Goal: Task Accomplishment & Management: Complete application form

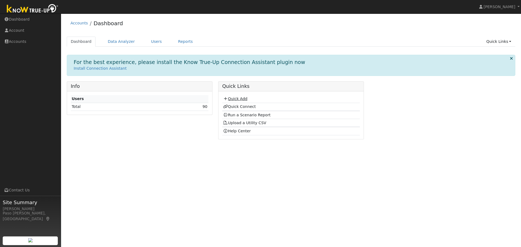
click at [244, 97] on link "Quick Add" at bounding box center [235, 99] width 24 height 4
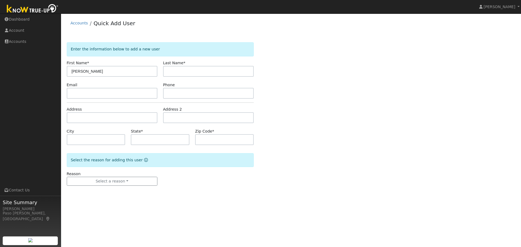
type input "Alejandra"
type input "Prendergast"
click at [89, 89] on input "text" at bounding box center [112, 93] width 91 height 11
click at [89, 120] on input "text" at bounding box center [112, 117] width 91 height 11
paste input "8840 Arcade Rd, Atascadero, CA 93422"
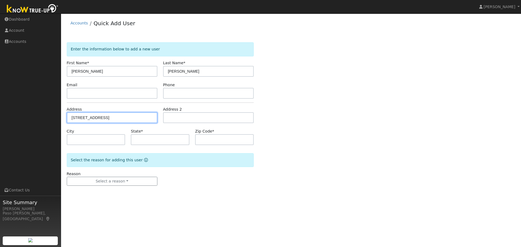
type input "8840 Arcade Road"
type input "Atascadero"
type input "CA"
type input "93422"
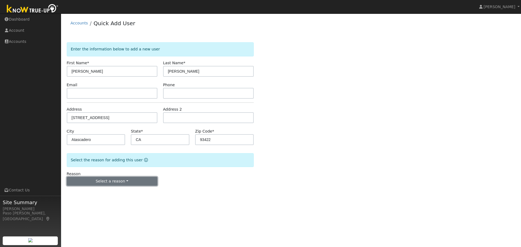
click at [125, 179] on button "Select a reason" at bounding box center [112, 181] width 91 height 9
click at [124, 183] on button "Select a reason" at bounding box center [112, 181] width 91 height 9
click at [113, 193] on link "New lead" at bounding box center [97, 193] width 60 height 8
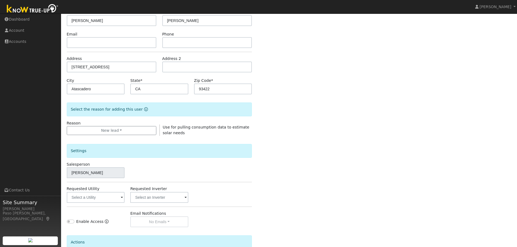
scroll to position [55, 0]
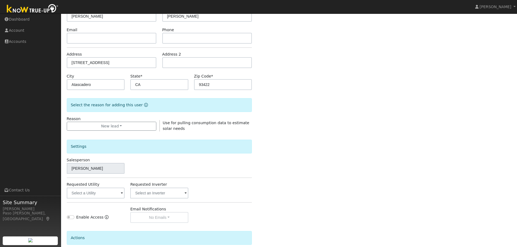
click at [86, 185] on label "Requested Utility" at bounding box center [83, 185] width 33 height 6
click at [91, 191] on input "text" at bounding box center [96, 193] width 58 height 11
click at [98, 195] on input "text" at bounding box center [96, 193] width 58 height 11
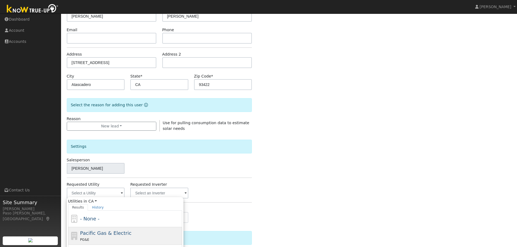
click at [86, 234] on span "Pacific Gas & Electric" at bounding box center [105, 234] width 51 height 6
type input "Pacific Gas & Electric"
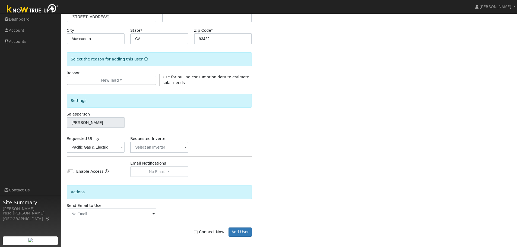
scroll to position [104, 0]
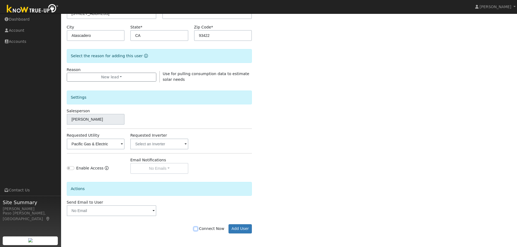
click at [198, 230] on input "Connect Now" at bounding box center [196, 229] width 4 height 4
checkbox input "true"
click at [231, 230] on button "Add User" at bounding box center [241, 229] width 24 height 9
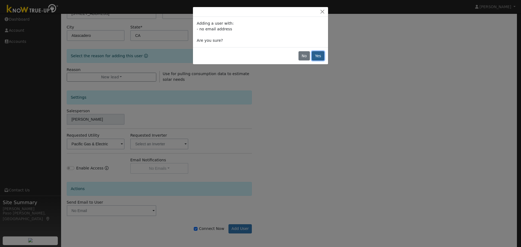
click at [321, 55] on button "Yes" at bounding box center [318, 55] width 12 height 9
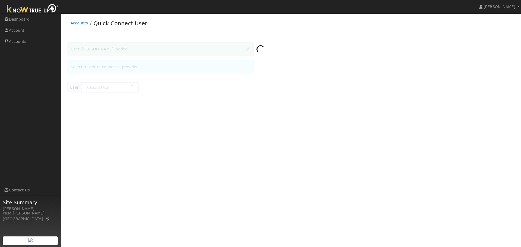
type input "[PERSON_NAME]"
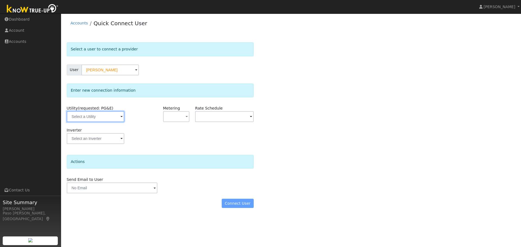
click at [118, 114] on input "text" at bounding box center [96, 116] width 58 height 11
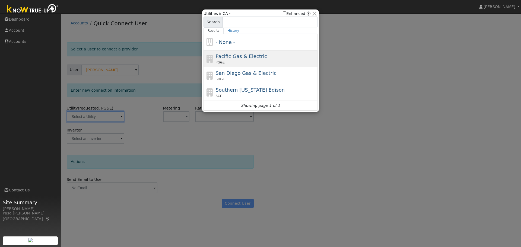
click at [236, 59] on span "Pacific Gas & Electric" at bounding box center [241, 56] width 51 height 6
type input "PG&E"
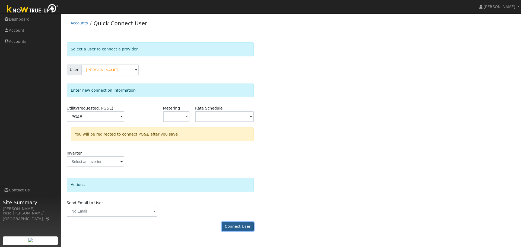
click at [238, 223] on button "Connect User" at bounding box center [238, 226] width 32 height 9
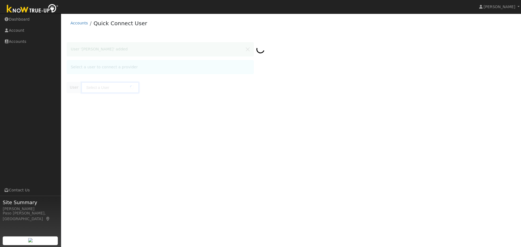
type input "[PERSON_NAME]"
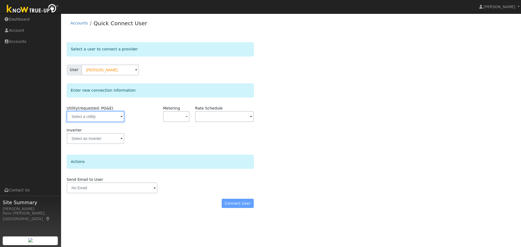
click at [101, 119] on input "text" at bounding box center [96, 116] width 58 height 11
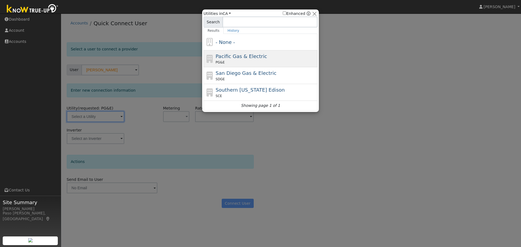
click at [265, 58] on div "Pacific Gas & Electric PG&E" at bounding box center [266, 59] width 101 height 12
type input "PG&E"
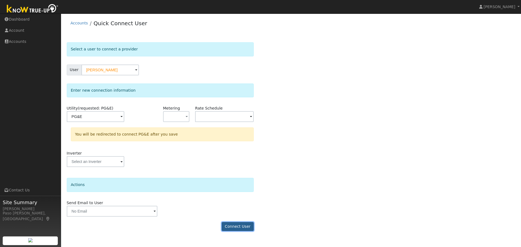
click at [244, 226] on button "Connect User" at bounding box center [238, 226] width 32 height 9
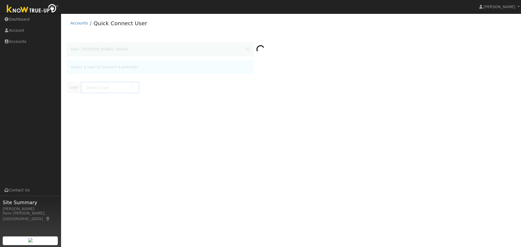
type input "[PERSON_NAME]"
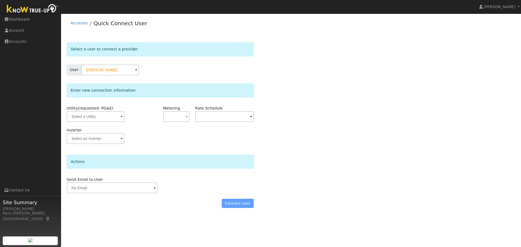
click at [121, 119] on span at bounding box center [122, 117] width 2 height 6
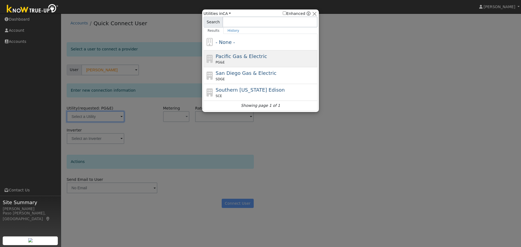
click at [250, 58] on span "Pacific Gas & Electric" at bounding box center [241, 56] width 51 height 6
type input "PG&E"
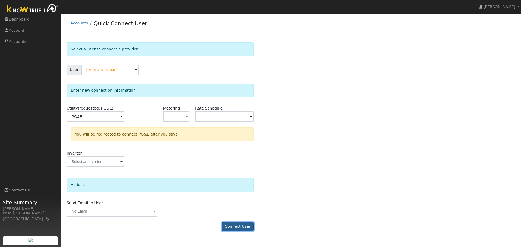
drag, startPoint x: 238, startPoint y: 227, endPoint x: 234, endPoint y: 227, distance: 4.1
click at [234, 227] on button "Connect User" at bounding box center [238, 226] width 32 height 9
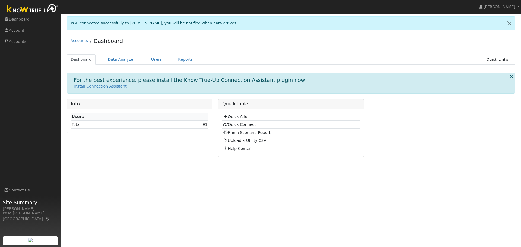
click at [208, 126] on td "91" at bounding box center [182, 125] width 53 height 8
click at [205, 125] on link "91" at bounding box center [205, 124] width 5 height 4
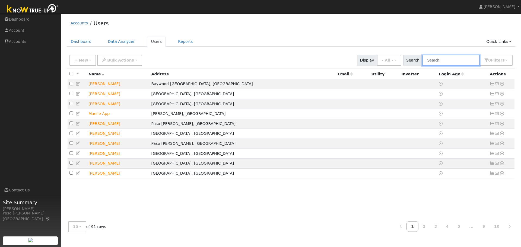
drag, startPoint x: 442, startPoint y: 61, endPoint x: 437, endPoint y: 59, distance: 5.3
click at [437, 59] on input "text" at bounding box center [451, 60] width 58 height 11
click at [462, 62] on input "text" at bounding box center [451, 60] width 58 height 11
type input "[PERSON_NAME]"
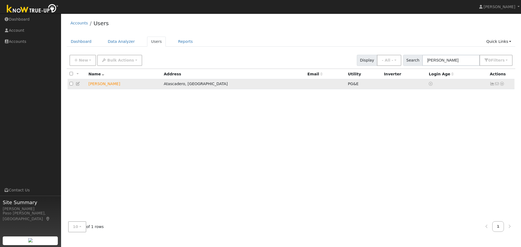
click at [112, 87] on td "[PERSON_NAME]" at bounding box center [124, 84] width 75 height 10
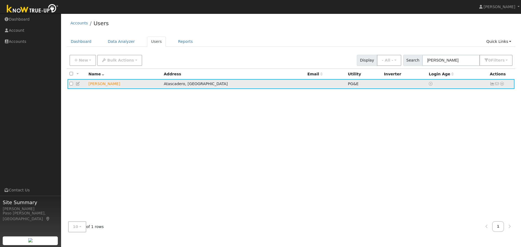
click at [502, 85] on icon at bounding box center [502, 84] width 5 height 4
click at [488, 97] on link "Data Analyzer" at bounding box center [484, 94] width 39 height 8
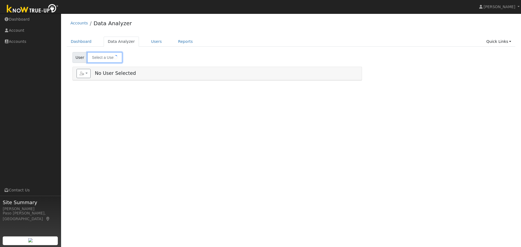
type input "[PERSON_NAME]"
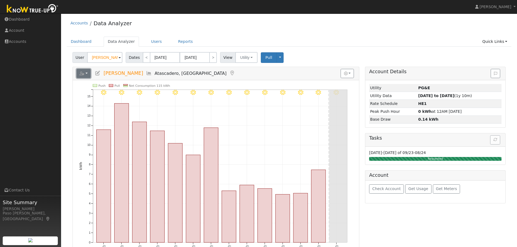
click at [90, 71] on button "button" at bounding box center [84, 73] width 14 height 9
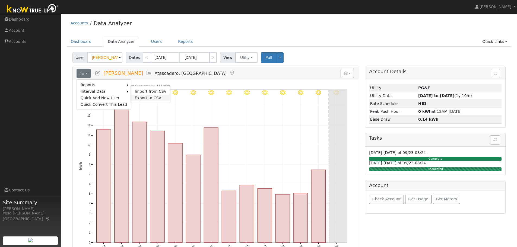
click at [135, 95] on link "Export to CSV" at bounding box center [150, 98] width 39 height 7
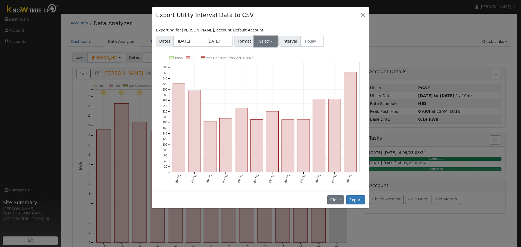
click at [263, 38] on button "Select" at bounding box center [266, 41] width 24 height 11
click at [266, 60] on link "PG&E" at bounding box center [272, 61] width 39 height 8
click at [258, 41] on button "PG&E" at bounding box center [266, 41] width 24 height 11
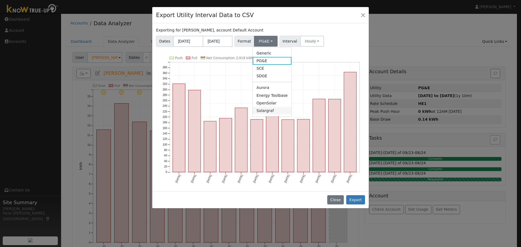
click at [263, 112] on link "Solargraf" at bounding box center [272, 111] width 39 height 8
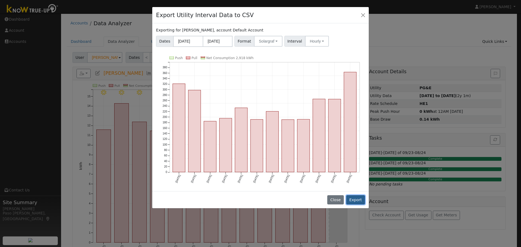
click at [358, 201] on button "Export" at bounding box center [355, 199] width 19 height 9
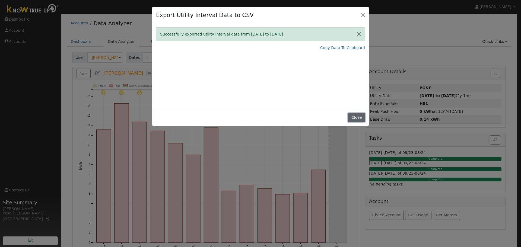
click at [359, 116] on button "Close" at bounding box center [356, 117] width 17 height 9
